Goal: Participate in discussion: Participate in discussion

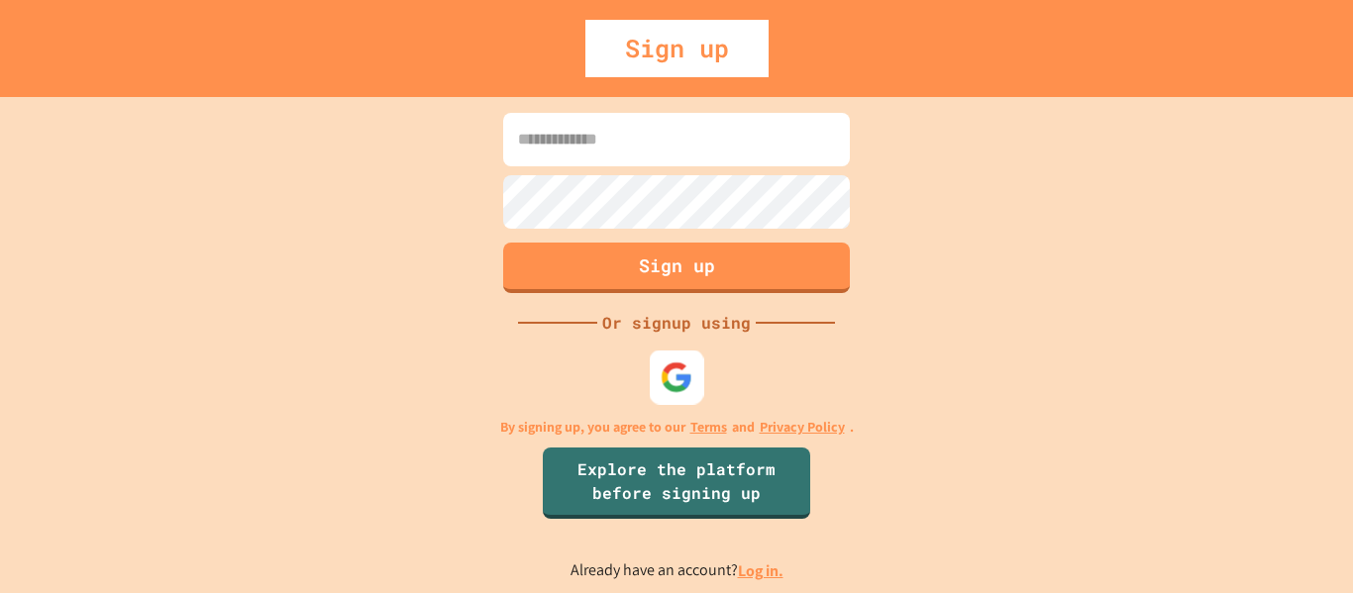
click at [674, 379] on img at bounding box center [677, 377] width 33 height 33
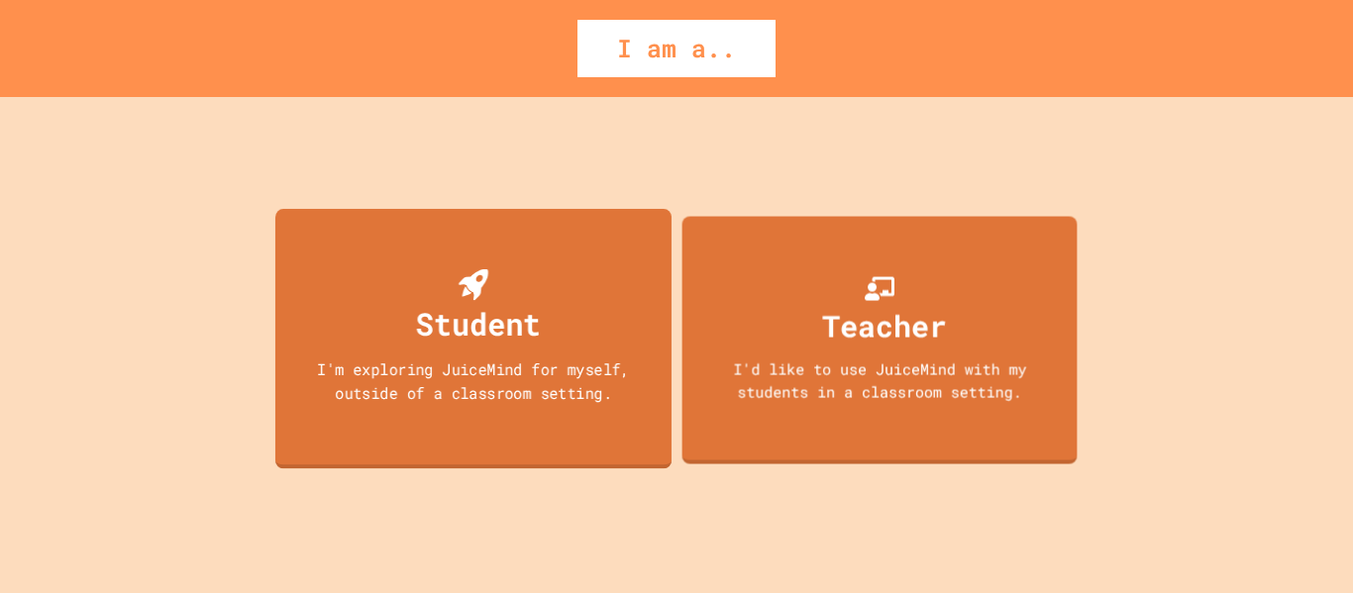
click at [559, 348] on div "Student I'm exploring JuiceMind for myself, outside of a classroom setting." at bounding box center [473, 338] width 396 height 260
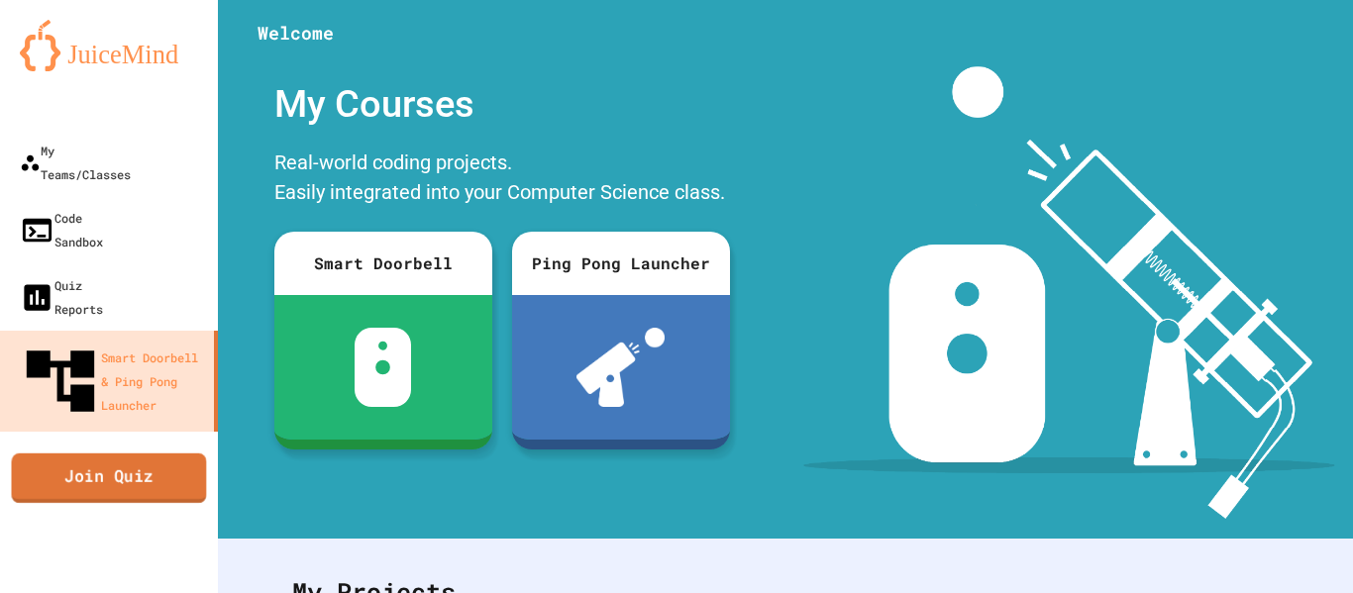
click at [146, 453] on link "Join Quiz" at bounding box center [109, 478] width 195 height 50
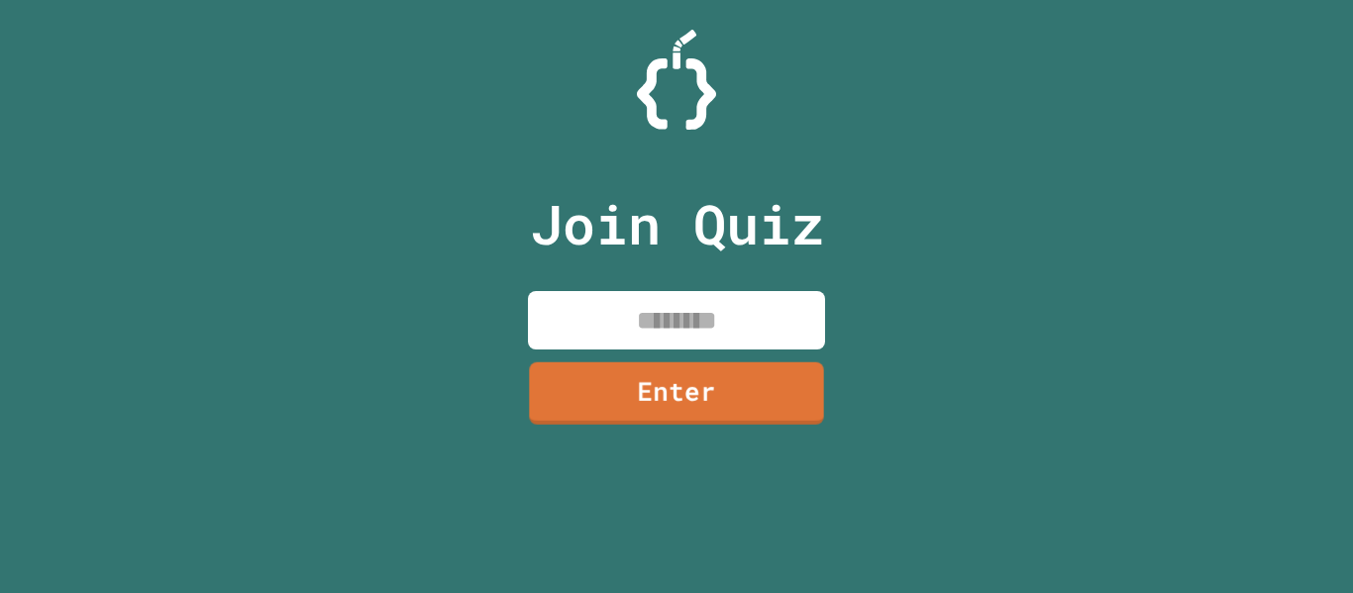
click at [605, 297] on input at bounding box center [676, 320] width 297 height 58
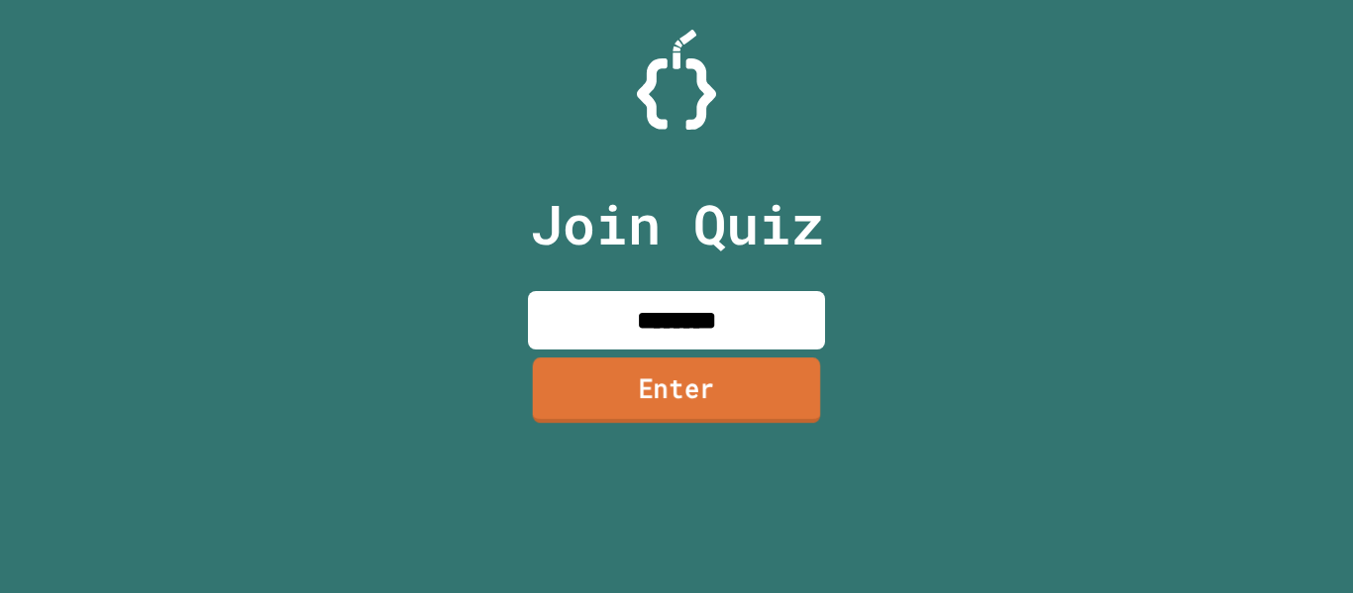
type input "********"
click at [699, 401] on link "Enter" at bounding box center [677, 390] width 288 height 65
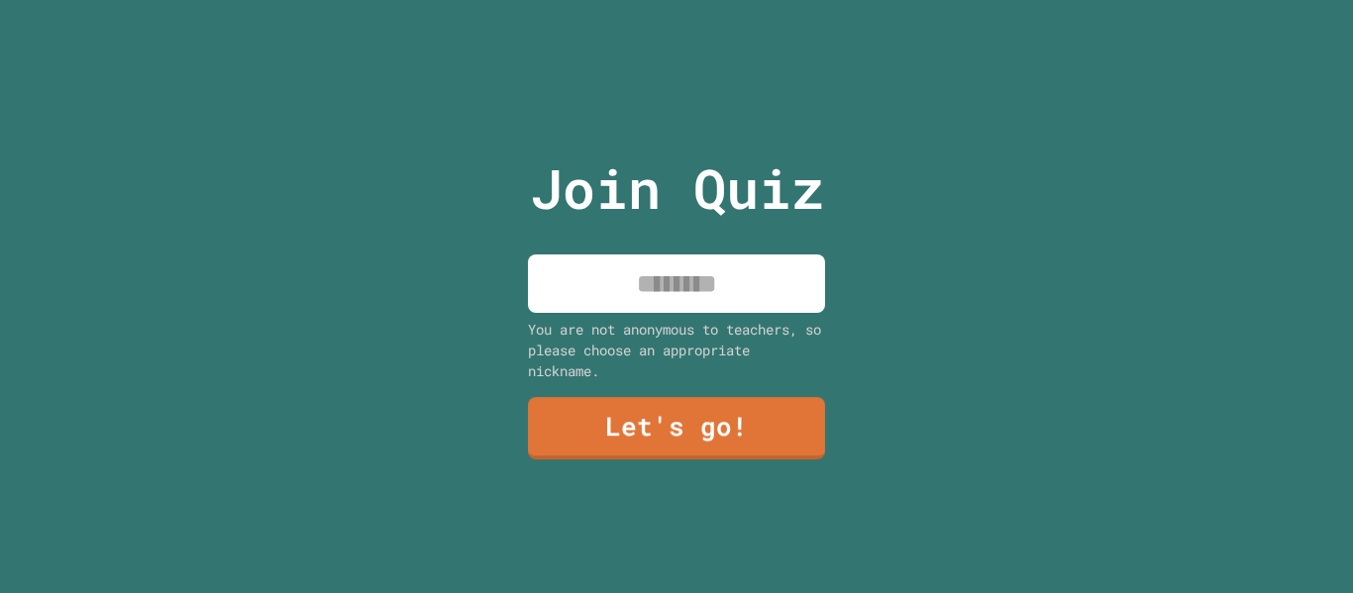
click at [693, 285] on input at bounding box center [676, 284] width 297 height 58
type input "*"
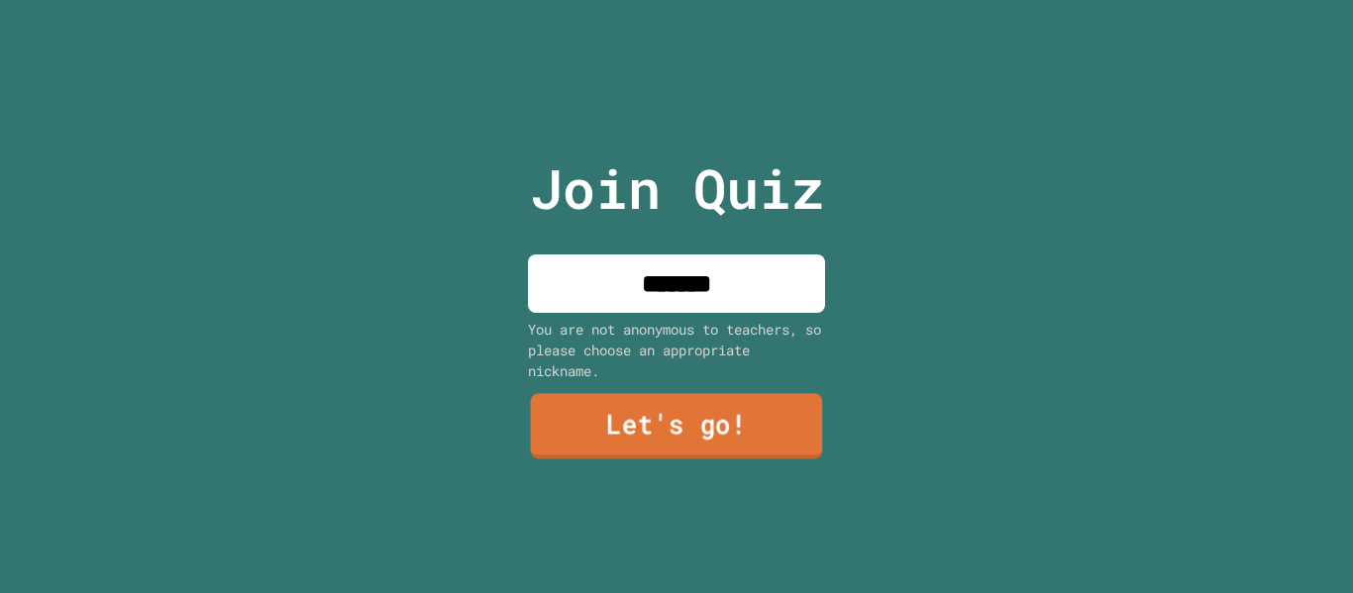
type input "*******"
click at [774, 439] on link "Let's go!" at bounding box center [677, 426] width 292 height 65
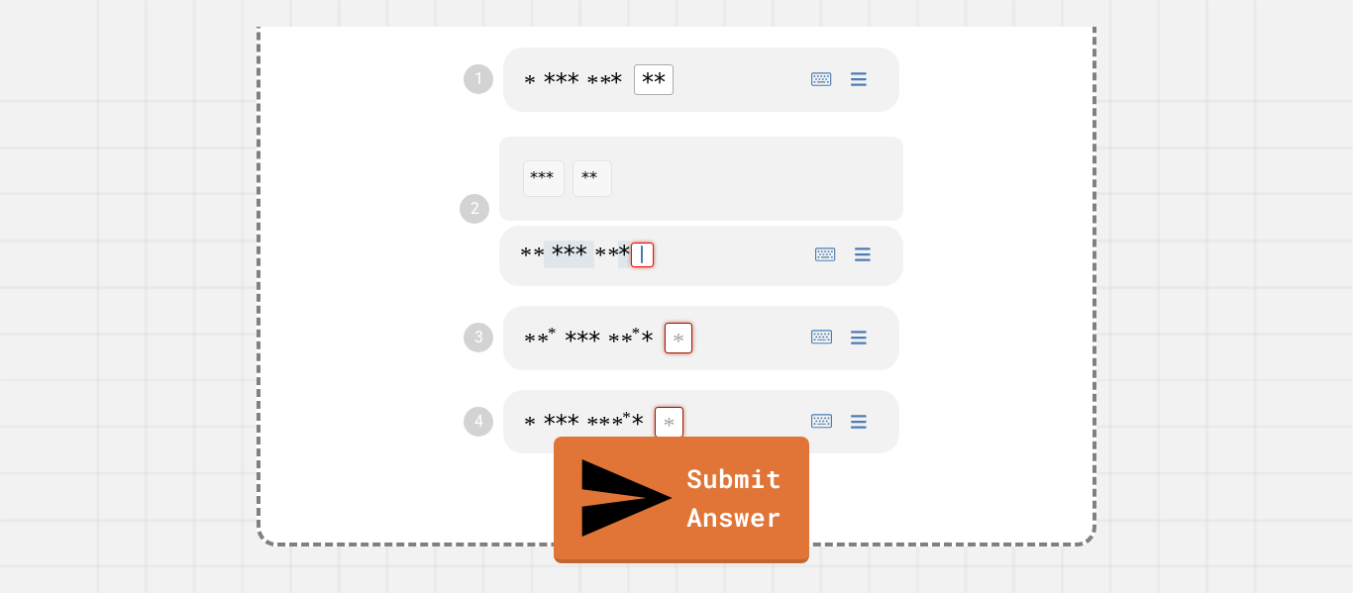
scroll to position [650, 0]
click at [552, 198] on div at bounding box center [541, 177] width 50 height 43
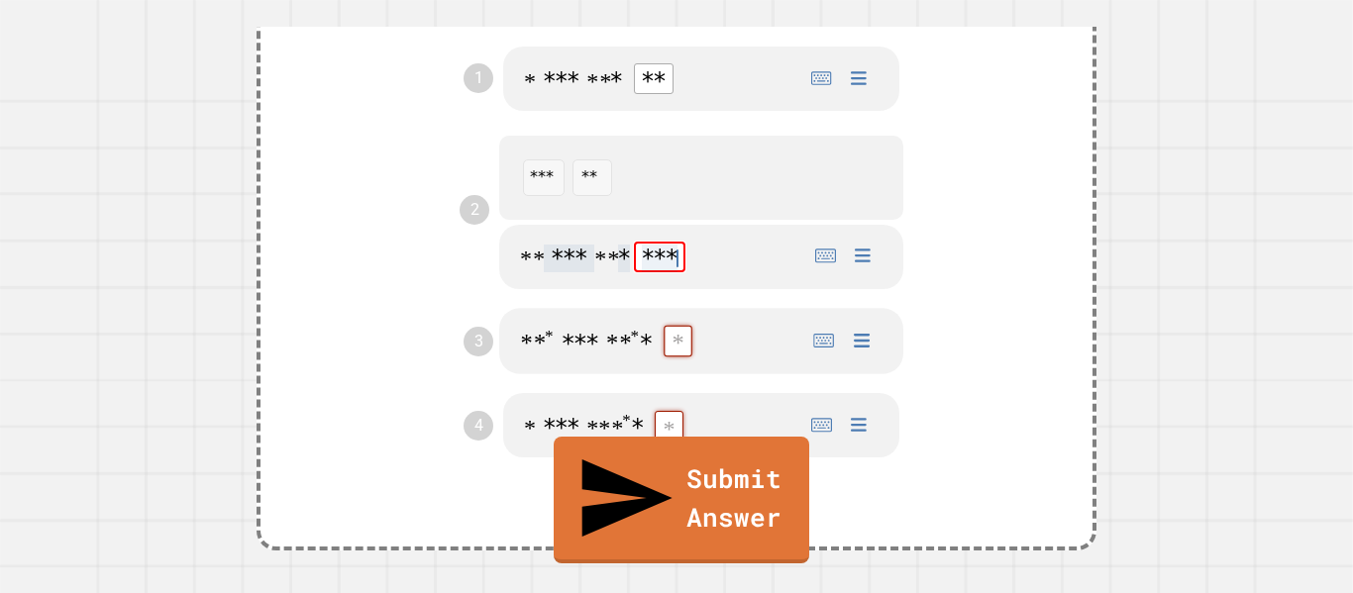
type math-field "**********"
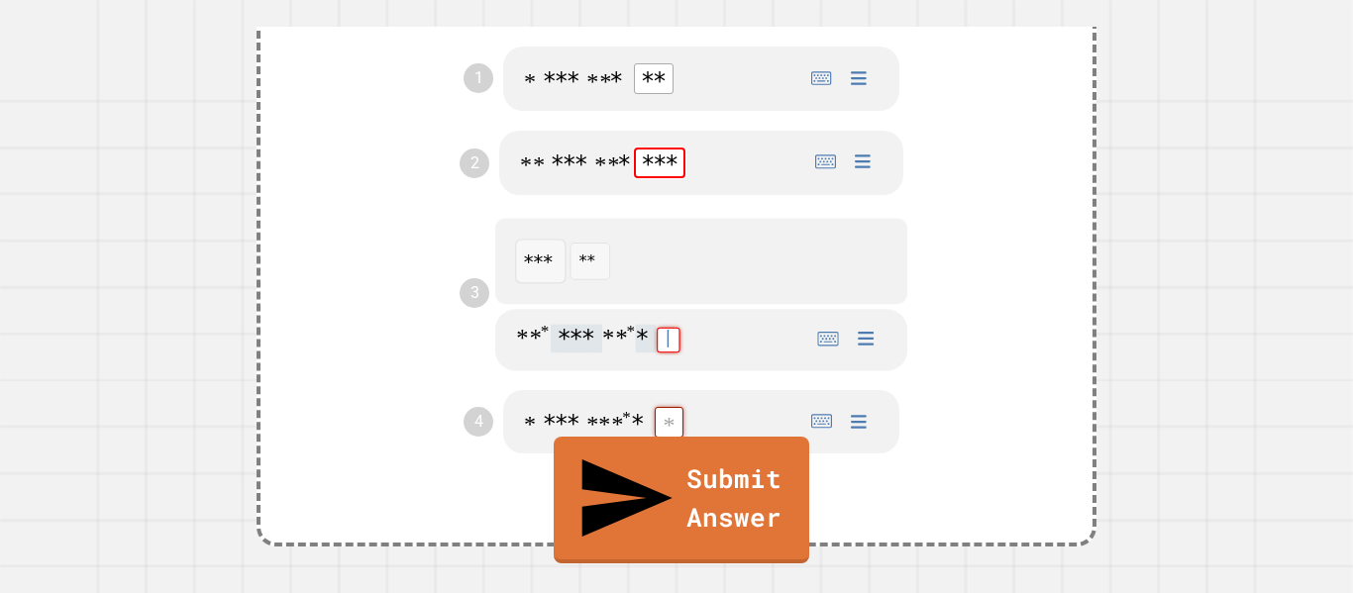
click at [546, 283] on div at bounding box center [541, 262] width 50 height 43
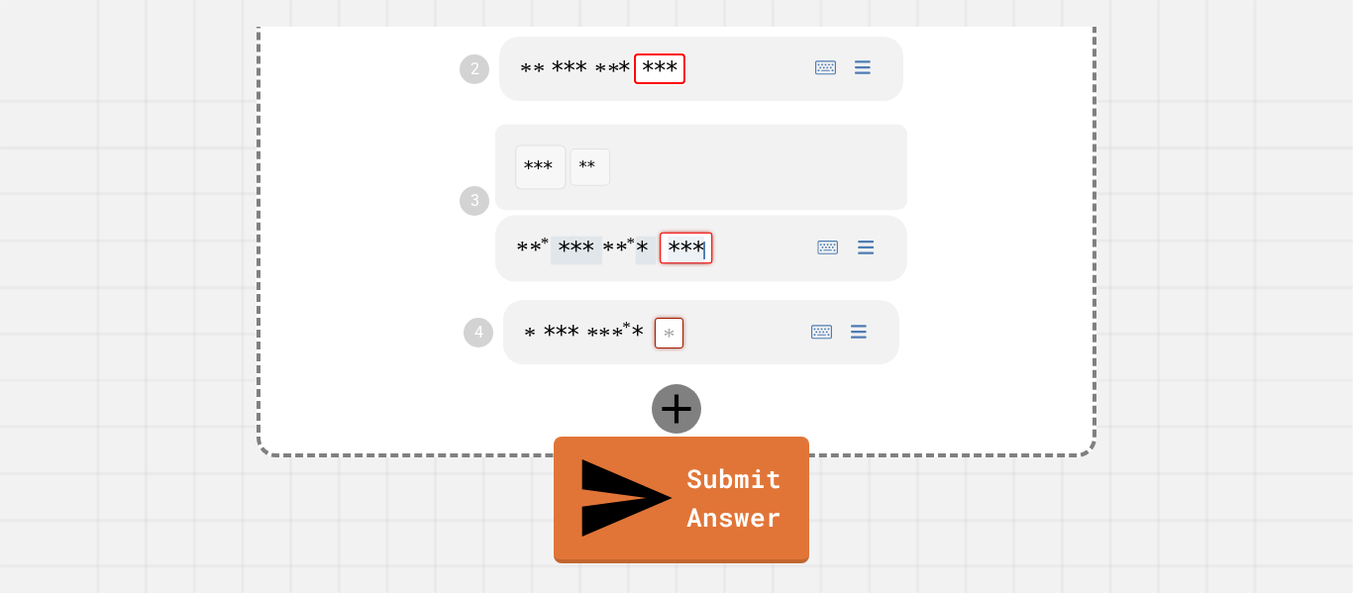
scroll to position [815, 0]
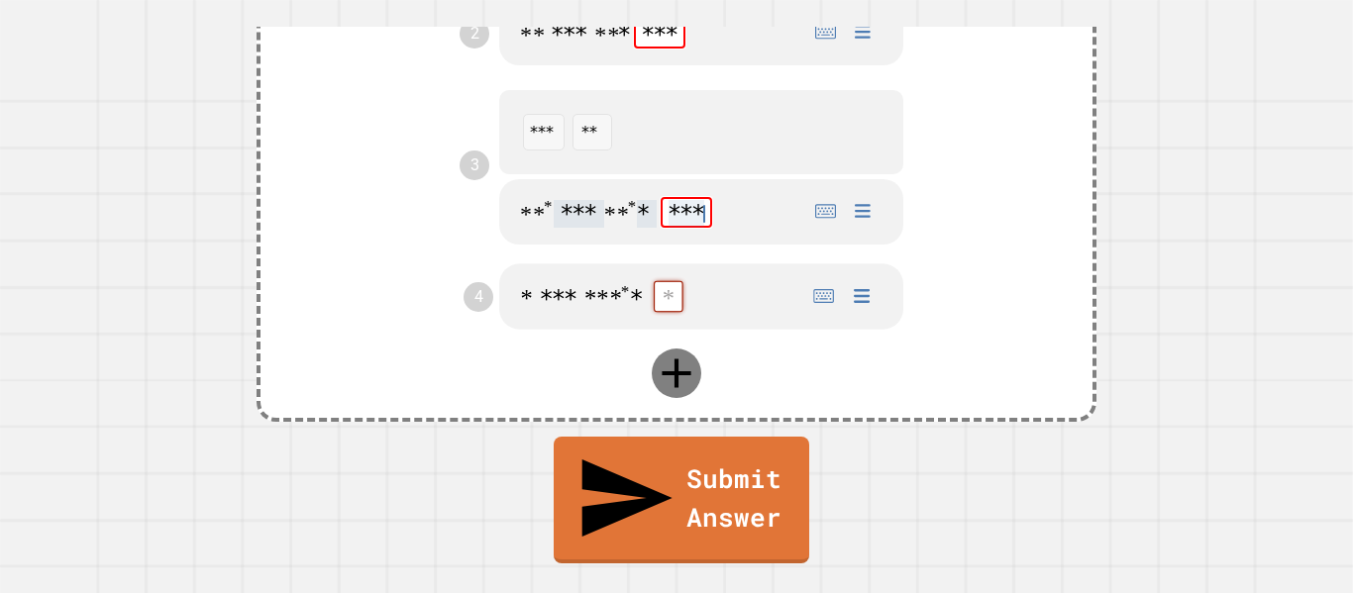
type math-field "**********"
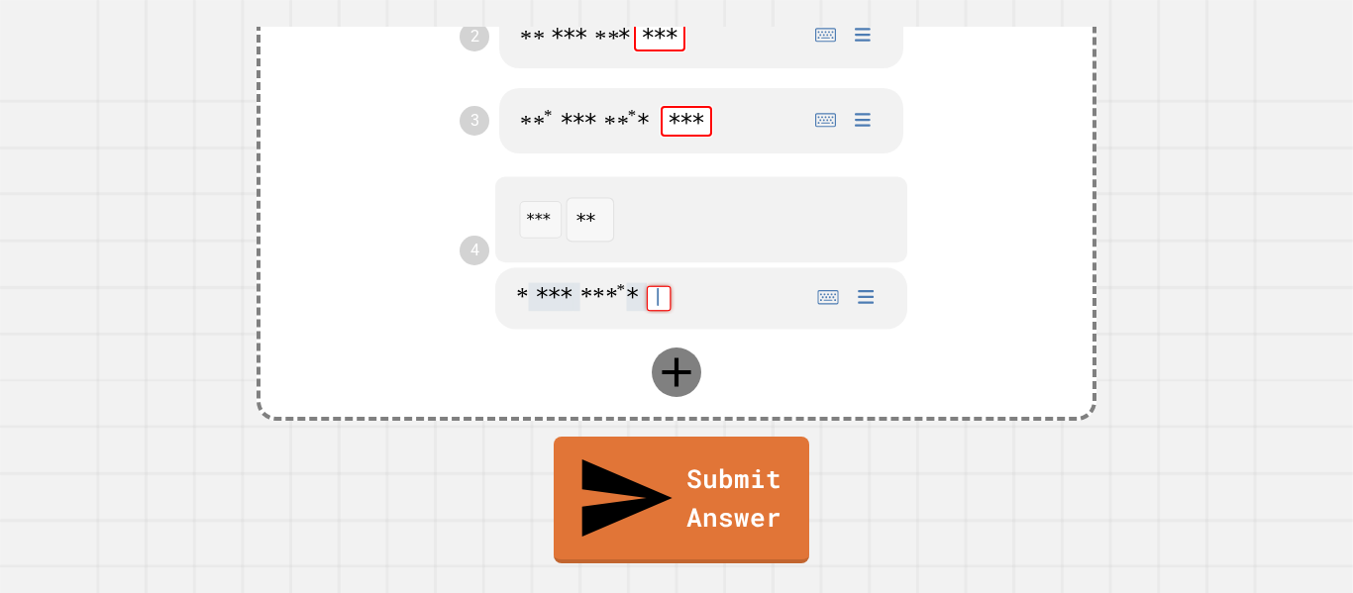
click at [594, 225] on div at bounding box center [591, 220] width 47 height 43
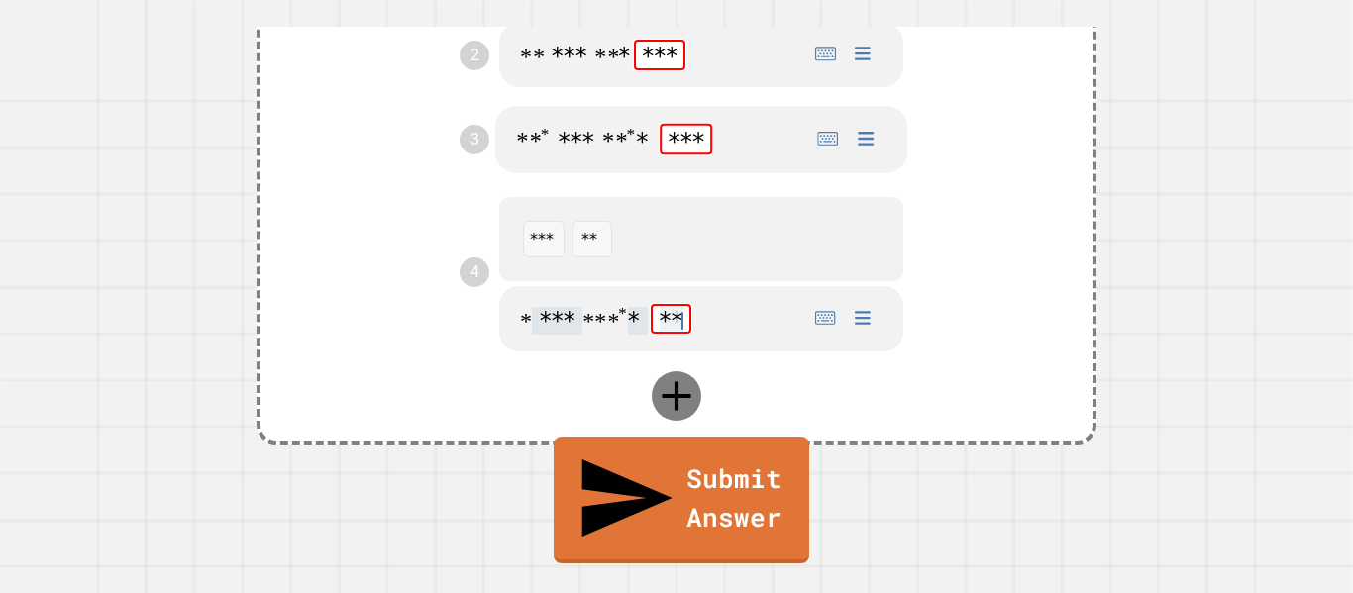
scroll to position [815, 0]
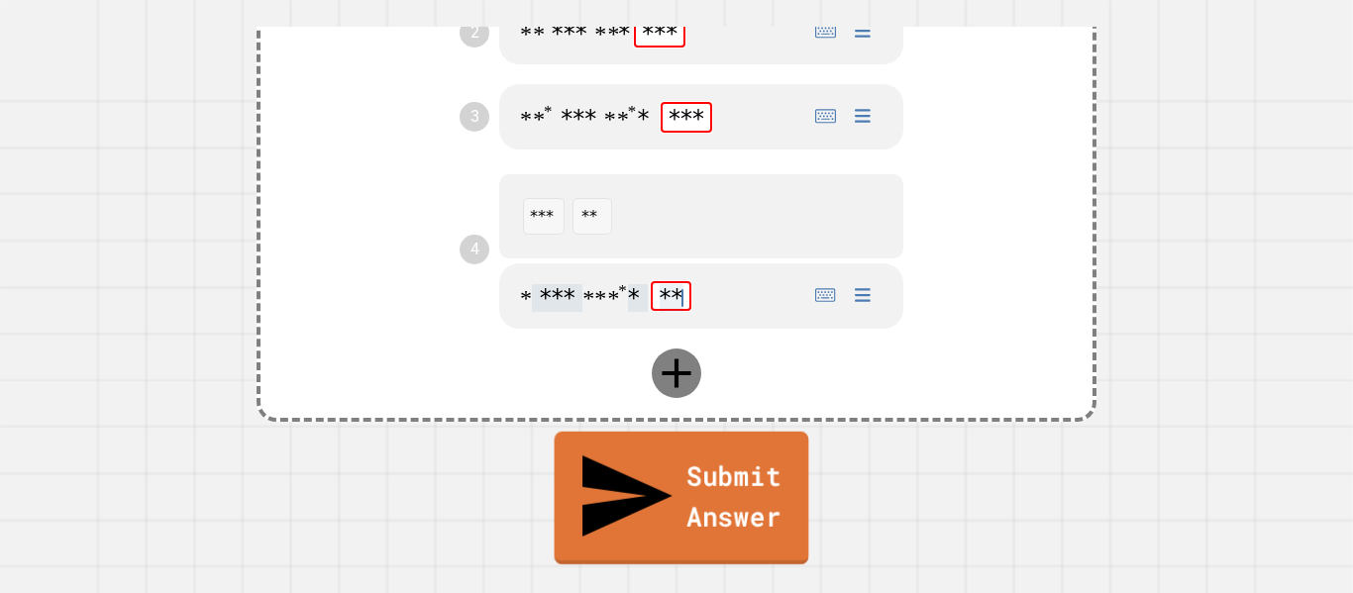
type math-field "**********"
click at [628, 554] on link "Submit Answer" at bounding box center [682, 498] width 255 height 133
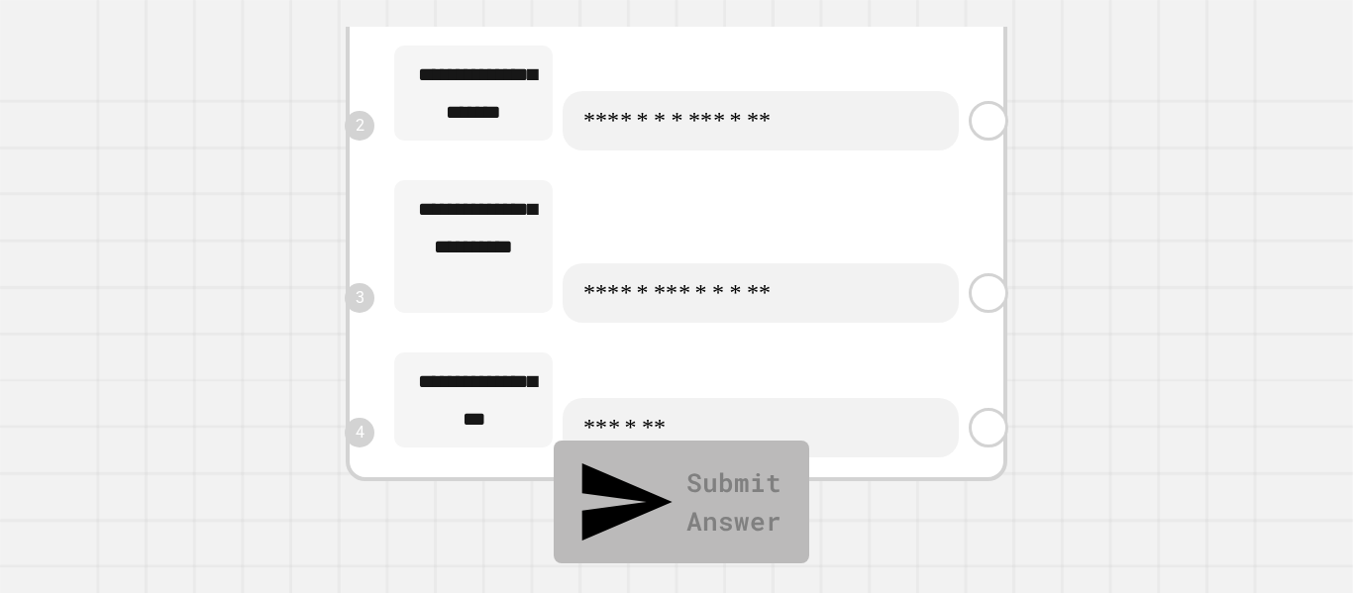
scroll to position [467, 0]
click at [930, 305] on span "* * * * * * * * * * * * *" at bounding box center [760, 292] width 357 height 33
click at [978, 291] on link at bounding box center [989, 293] width 48 height 48
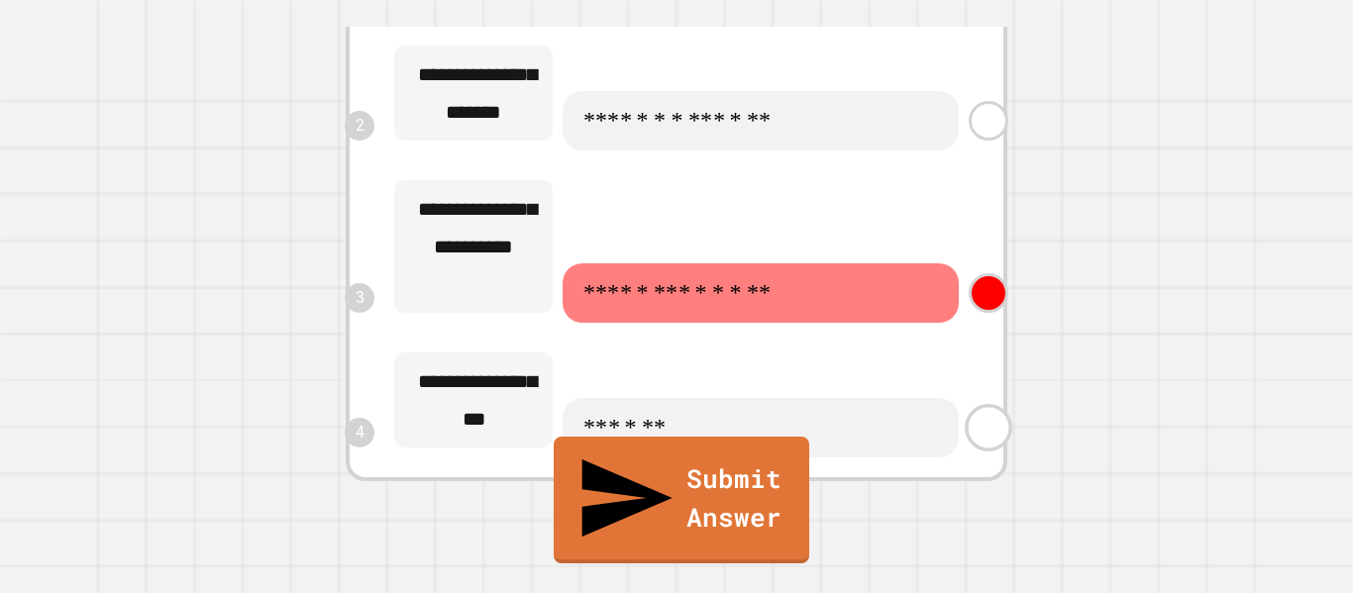
click at [984, 431] on link at bounding box center [989, 428] width 48 height 48
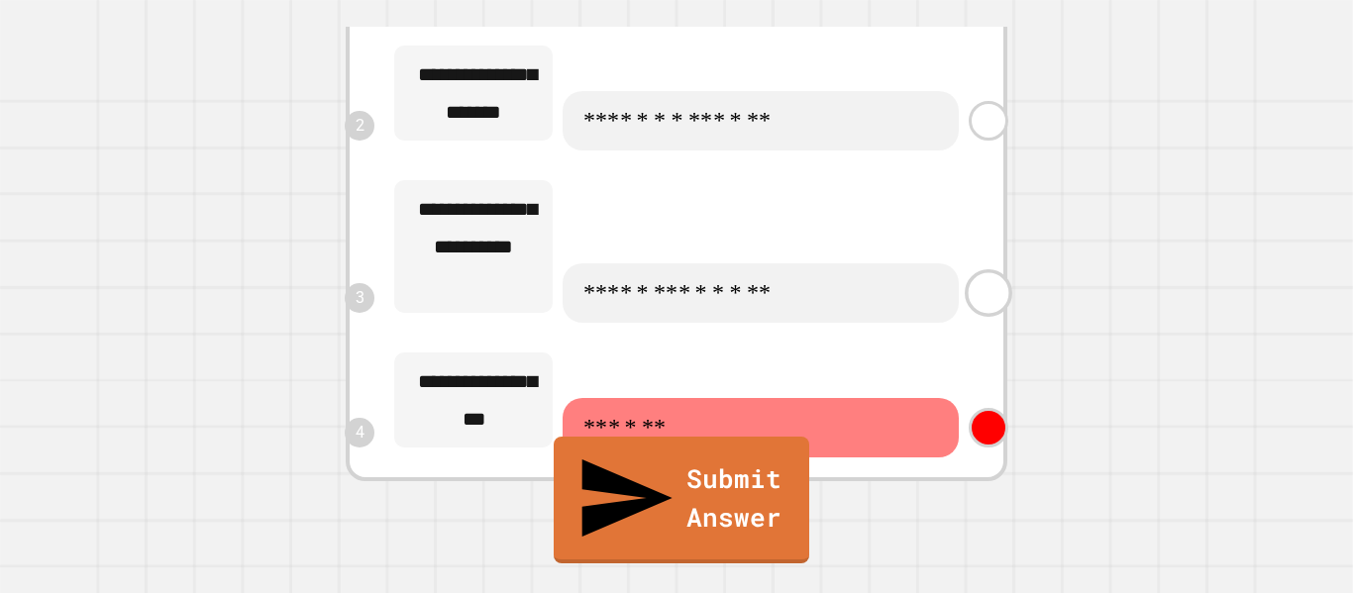
click at [976, 303] on link at bounding box center [989, 293] width 48 height 48
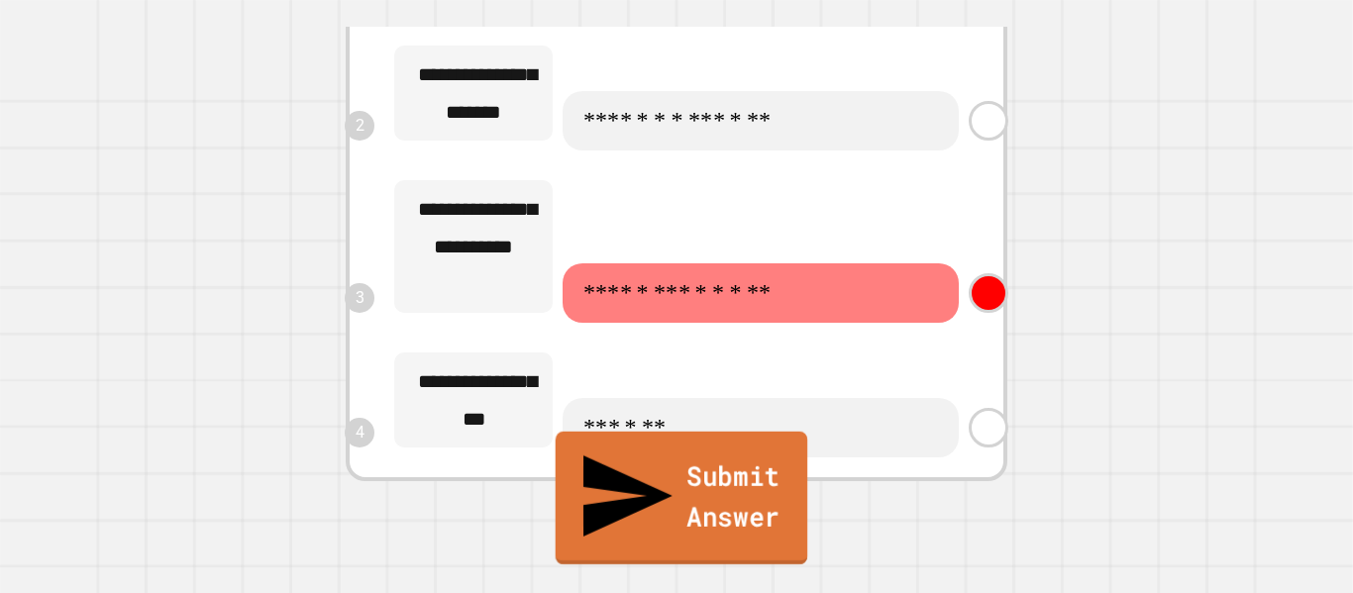
click at [787, 525] on link "Submit Answer" at bounding box center [682, 498] width 253 height 133
